Goal: Task Accomplishment & Management: Use online tool/utility

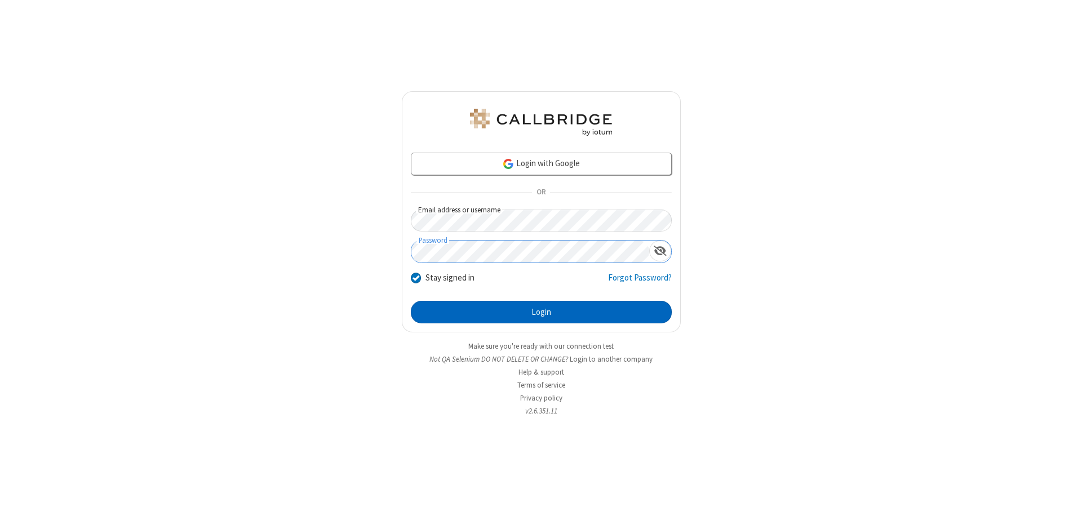
click at [541, 312] on button "Login" at bounding box center [541, 312] width 261 height 23
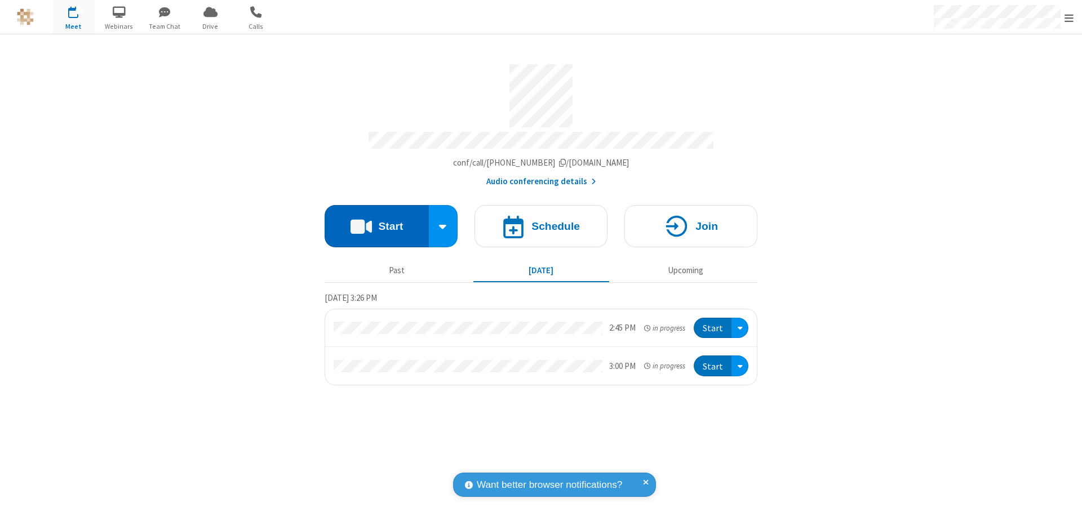
click at [377, 221] on button "Start" at bounding box center [377, 226] width 104 height 42
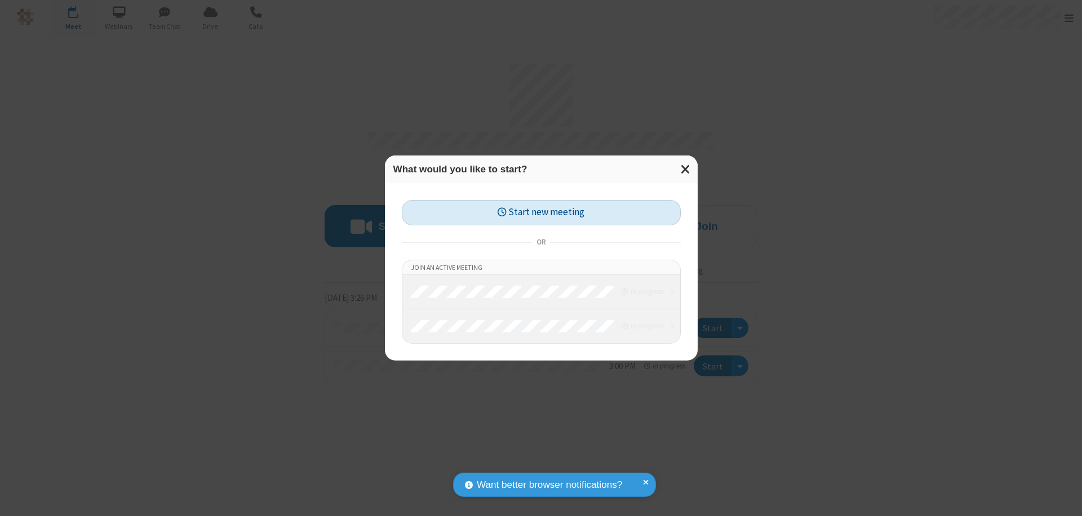
click at [541, 212] on button "Start new meeting" at bounding box center [541, 212] width 279 height 25
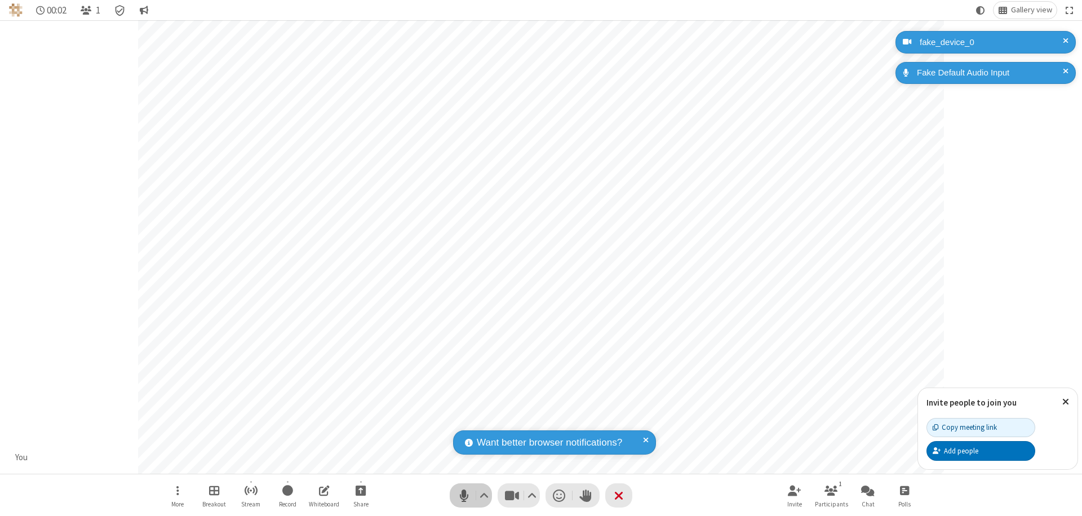
click at [464, 495] on span "Mute (⌘+Shift+A)" at bounding box center [463, 496] width 17 height 16
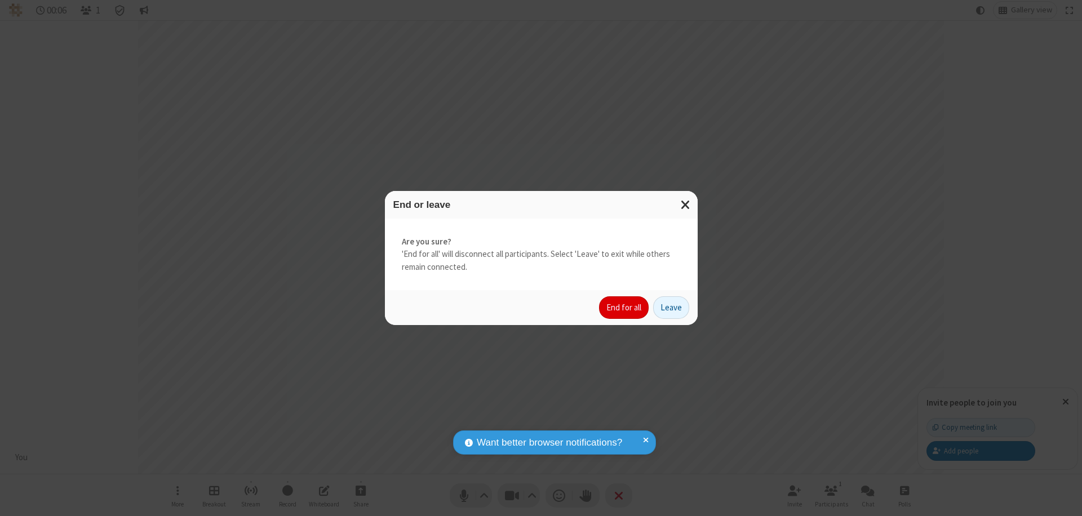
click at [625, 308] on button "End for all" at bounding box center [624, 307] width 50 height 23
